Goal: Complete application form: Complete application form

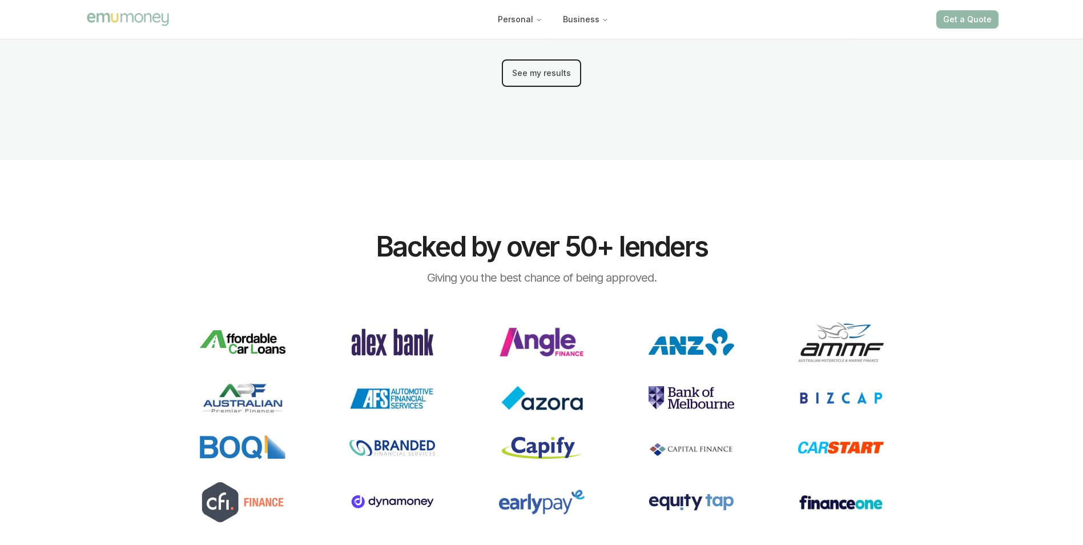
scroll to position [1598, 0]
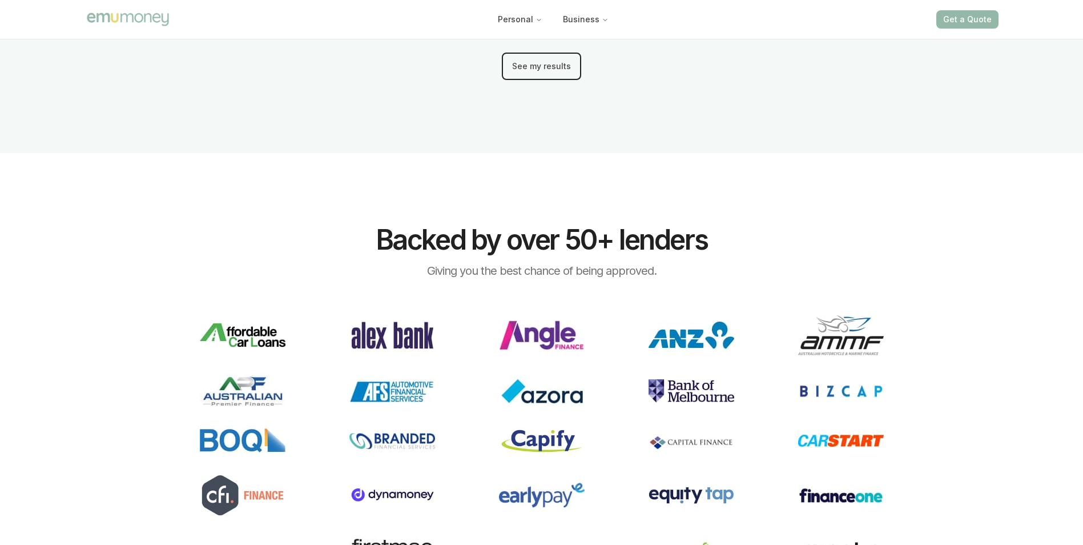
click at [535, 68] on button "See my results" at bounding box center [541, 66] width 79 height 27
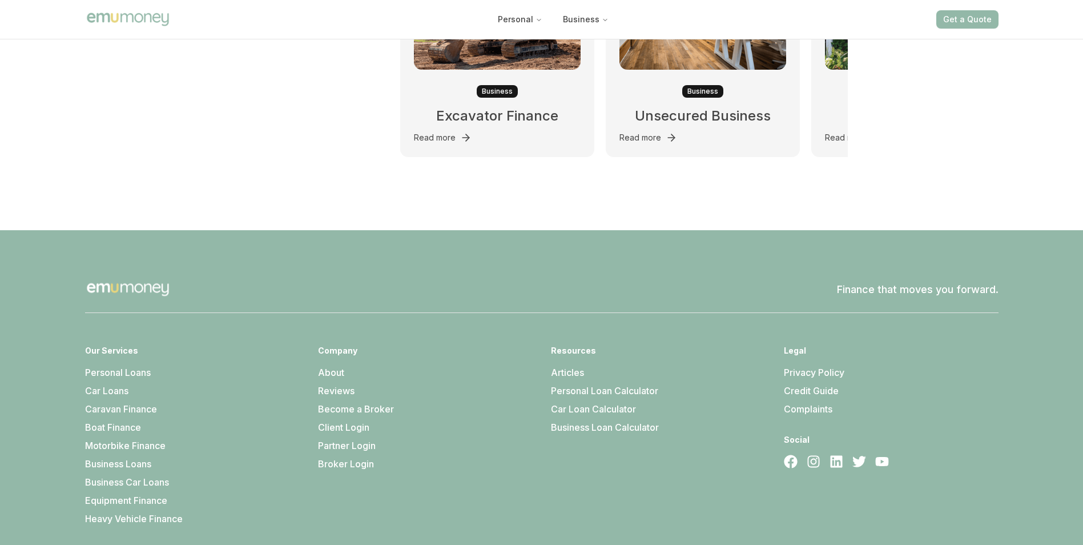
scroll to position [9874, 0]
